Goal: Navigation & Orientation: Find specific page/section

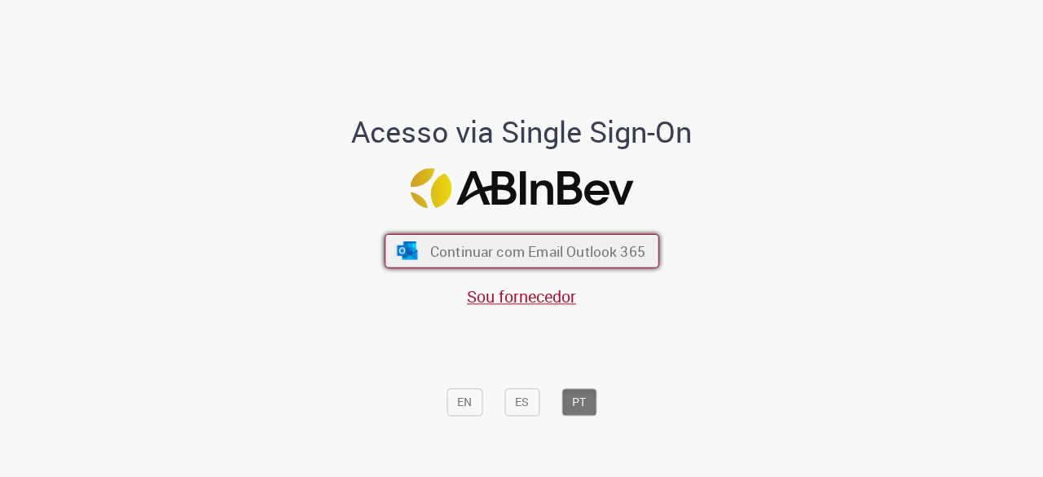
click at [540, 254] on span "Continuar com Email Outlook 365" at bounding box center [537, 251] width 215 height 19
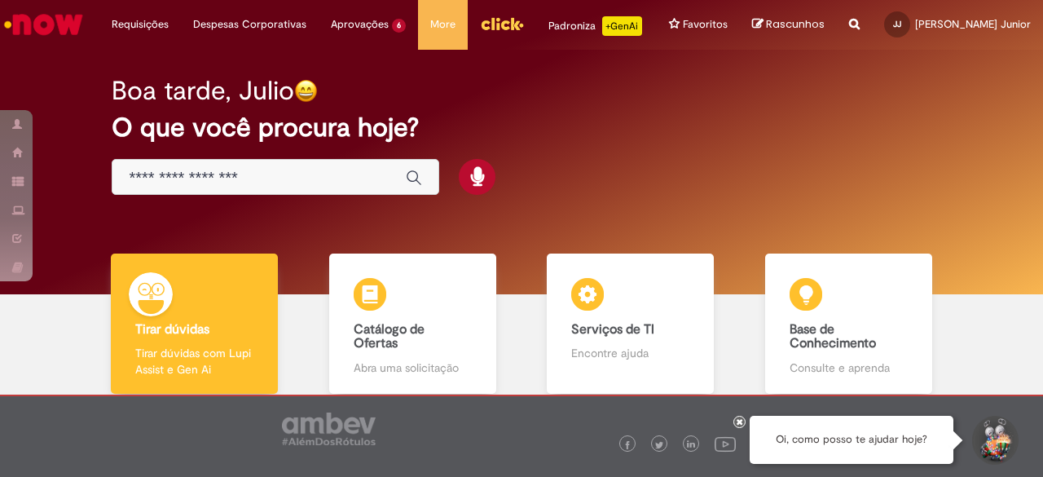
click at [50, 17] on img "Ir para a Homepage" at bounding box center [44, 24] width 84 height 33
click at [60, 21] on img "Ir para a Homepage" at bounding box center [44, 24] width 84 height 33
